Goal: Task Accomplishment & Management: Complete application form

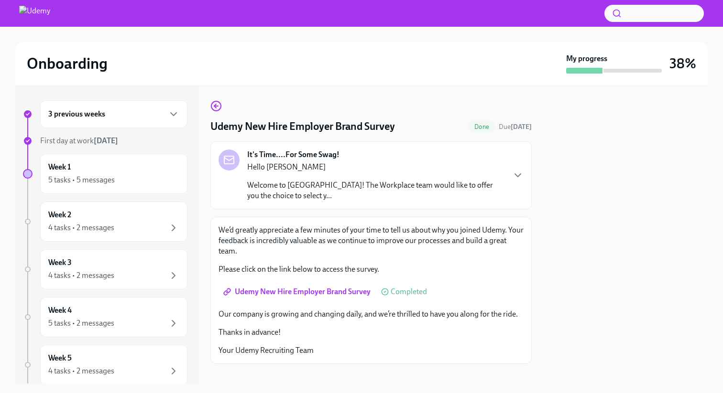
scroll to position [11, 0]
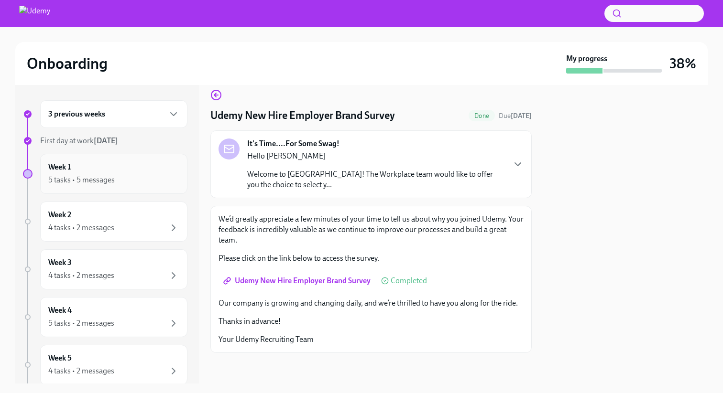
click at [115, 167] on div "Week 1 5 tasks • 5 messages" at bounding box center [113, 174] width 131 height 24
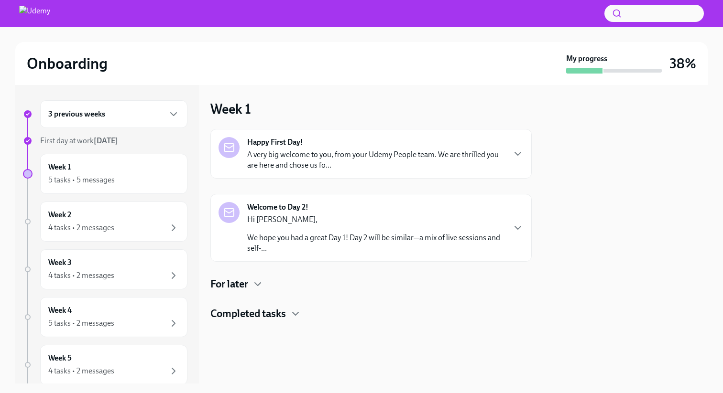
click at [289, 207] on strong "Welcome to Day 2!" at bounding box center [277, 207] width 61 height 11
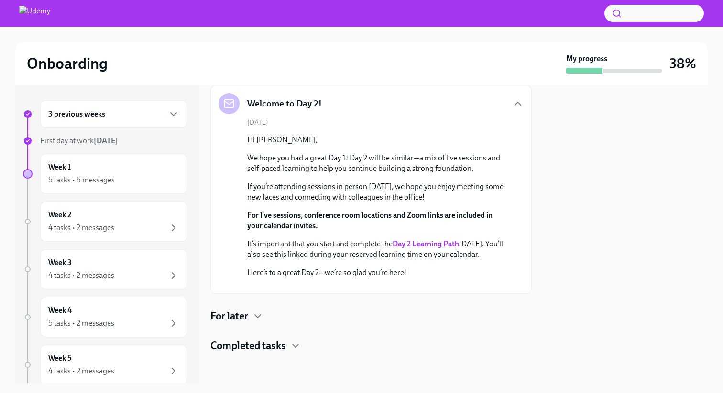
scroll to position [219, 0]
click at [258, 312] on icon "button" at bounding box center [257, 316] width 11 height 11
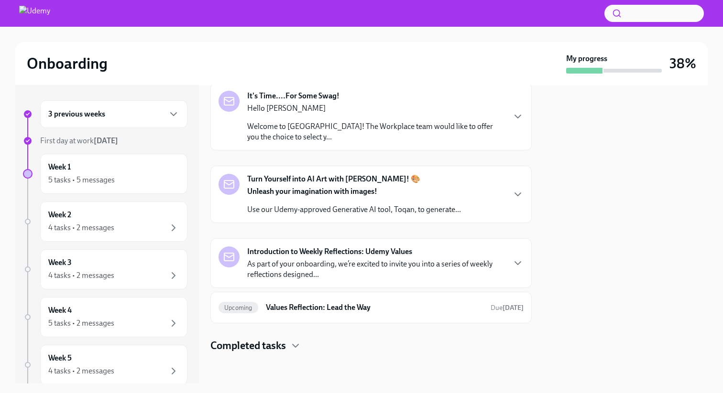
scroll to position [468, 0]
click at [277, 179] on strong "Turn Yourself into AI Art with Toqan! 🎨" at bounding box center [333, 179] width 173 height 11
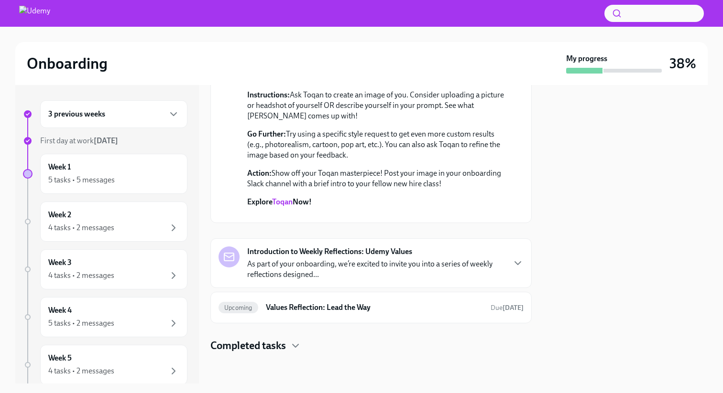
scroll to position [781, 0]
click at [282, 257] on strong "Introduction to Weekly Reflections: Udemy Values" at bounding box center [329, 252] width 165 height 11
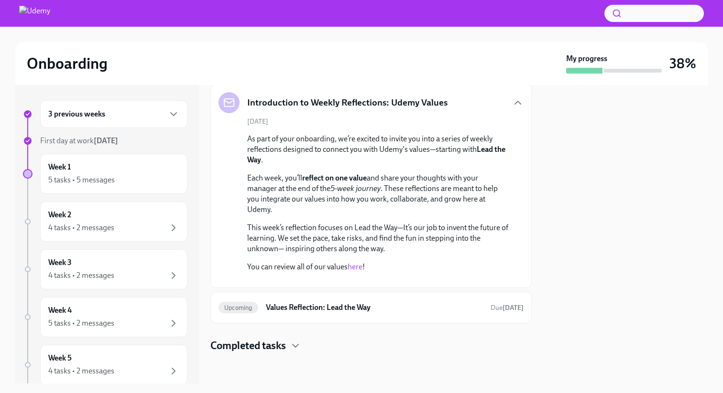
scroll to position [1036, 0]
click at [349, 311] on h6 "Values Reflection: Lead the Way" at bounding box center [374, 308] width 217 height 11
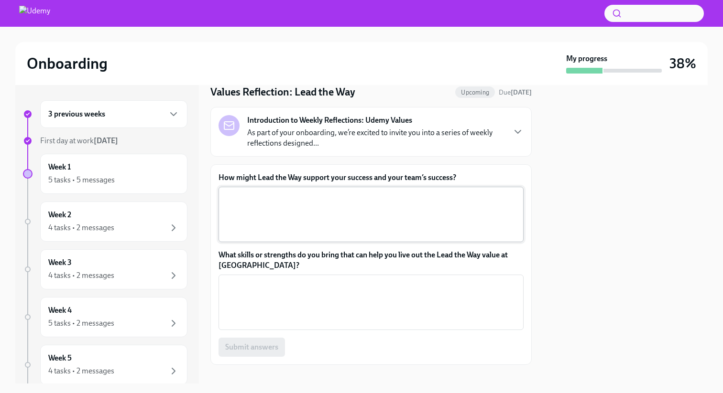
scroll to position [46, 0]
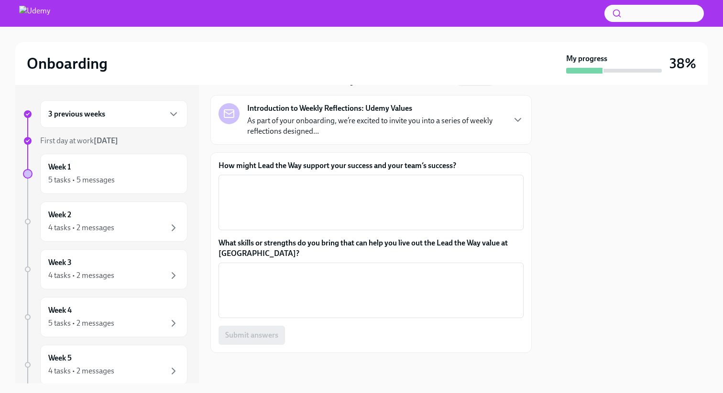
click at [489, 168] on label "How might Lead the Way support your success and your team’s success?" at bounding box center [370, 166] width 305 height 11
click at [489, 180] on textarea "How might Lead the Way support your success and your team’s success?" at bounding box center [371, 203] width 294 height 46
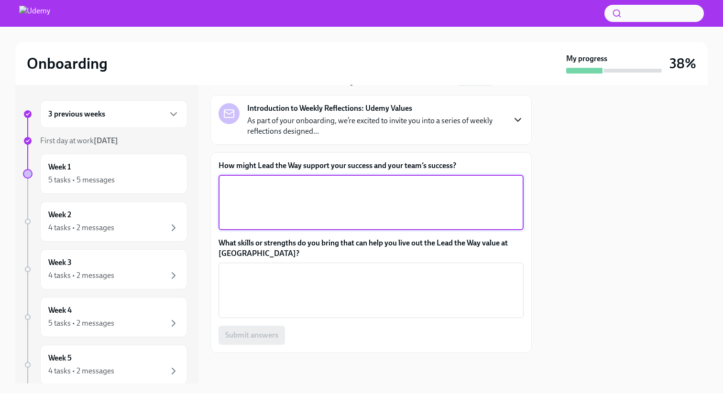
click at [523, 120] on icon "button" at bounding box center [517, 119] width 11 height 11
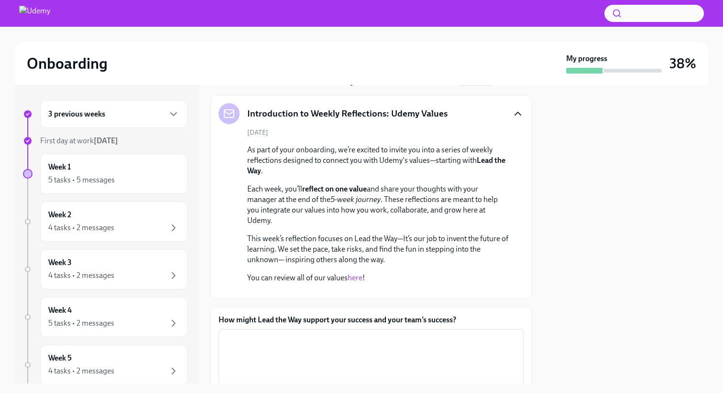
click at [519, 117] on icon "button" at bounding box center [517, 113] width 11 height 11
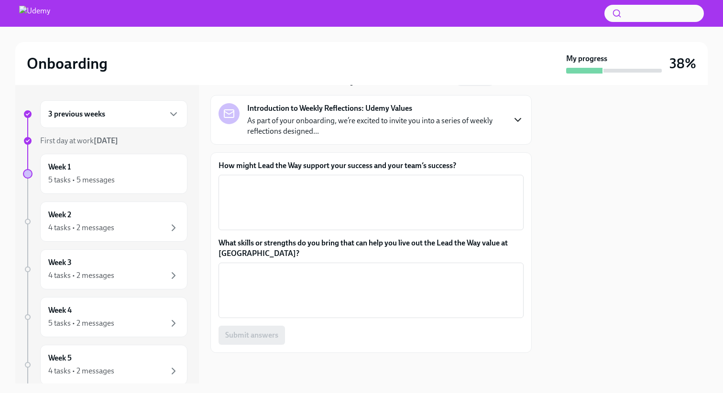
scroll to position [0, 0]
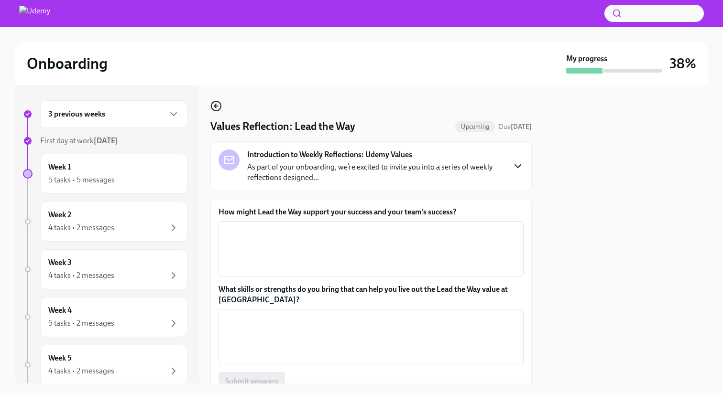
click at [212, 106] on icon "button" at bounding box center [215, 105] width 11 height 11
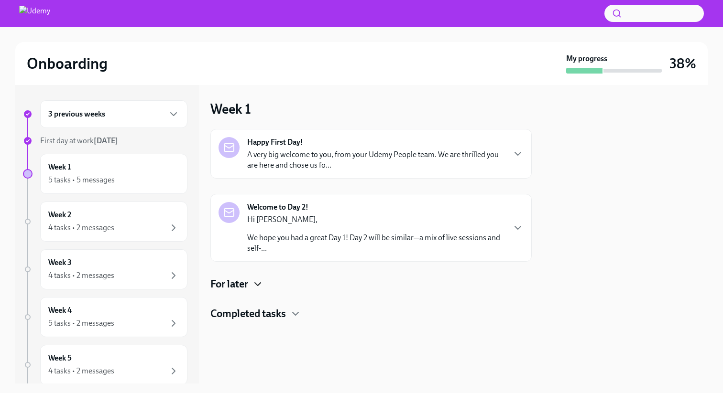
click at [253, 281] on icon "button" at bounding box center [257, 284] width 11 height 11
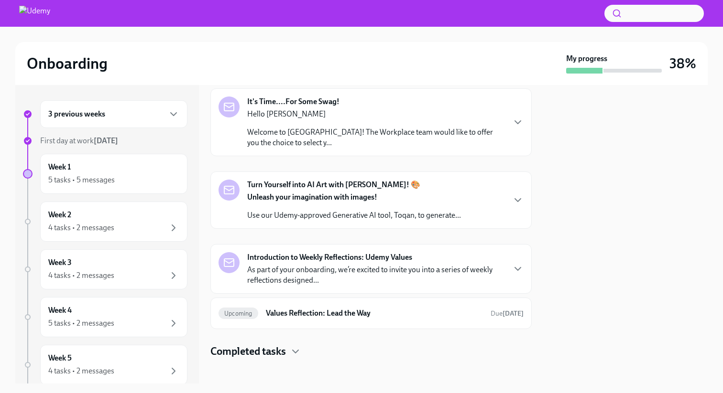
scroll to position [217, 0]
